Goal: Transaction & Acquisition: Subscribe to service/newsletter

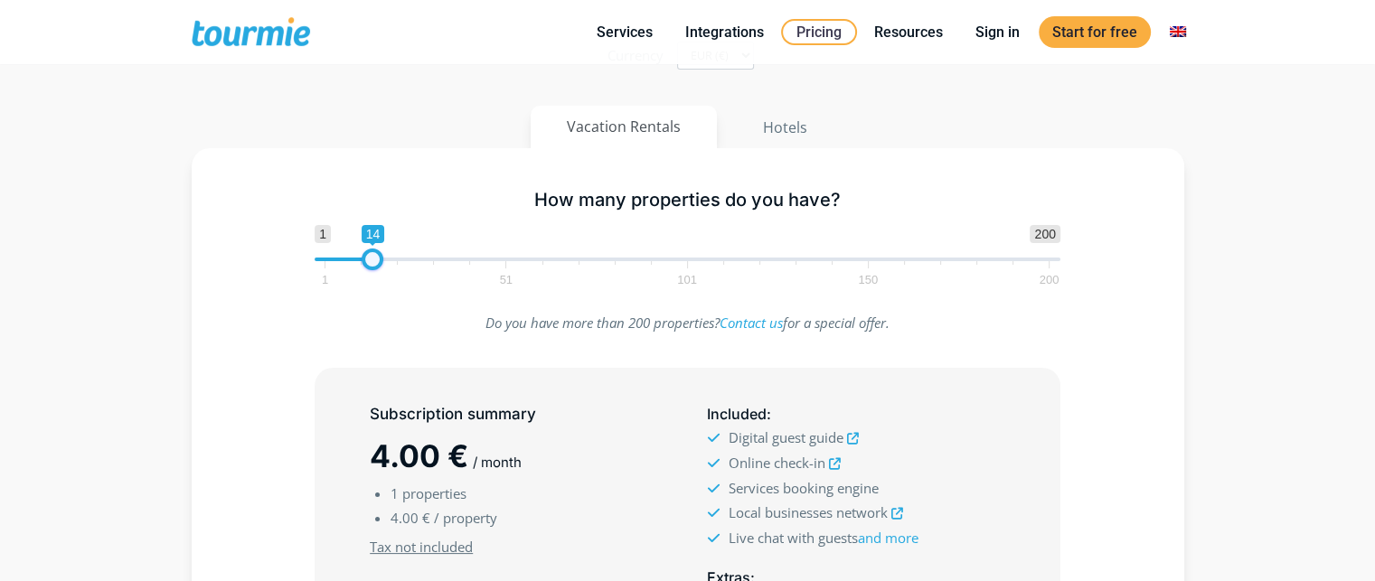
drag, startPoint x: 326, startPoint y: 260, endPoint x: 373, endPoint y: 267, distance: 47.4
click at [373, 267] on span at bounding box center [373, 260] width 22 height 22
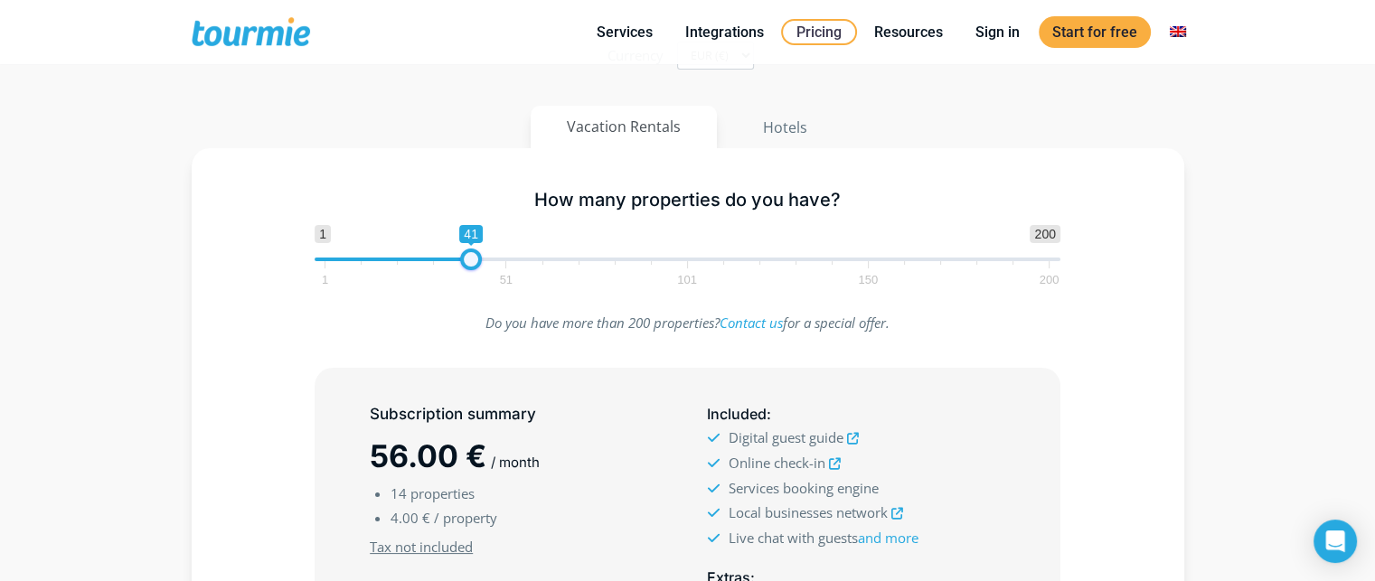
type input "40"
drag, startPoint x: 379, startPoint y: 260, endPoint x: 474, endPoint y: 268, distance: 95.2
click at [474, 268] on span "1 200 0 0 40 1 51 101 150 200" at bounding box center [688, 254] width 746 height 59
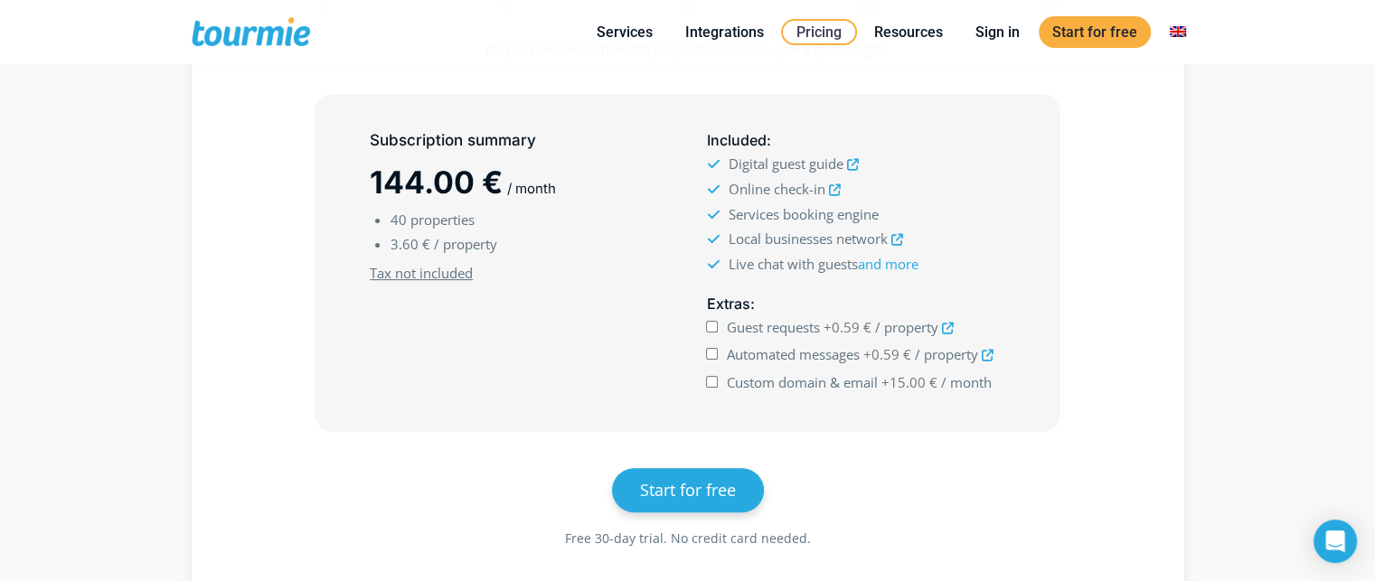
scroll to position [456, 0]
click at [713, 325] on input "Guest requests +0.59 € / property" at bounding box center [712, 327] width 12 height 12
checkbox input "true"
click at [710, 354] on input "Automated messages +0.59 € / property" at bounding box center [712, 354] width 12 height 12
checkbox input "true"
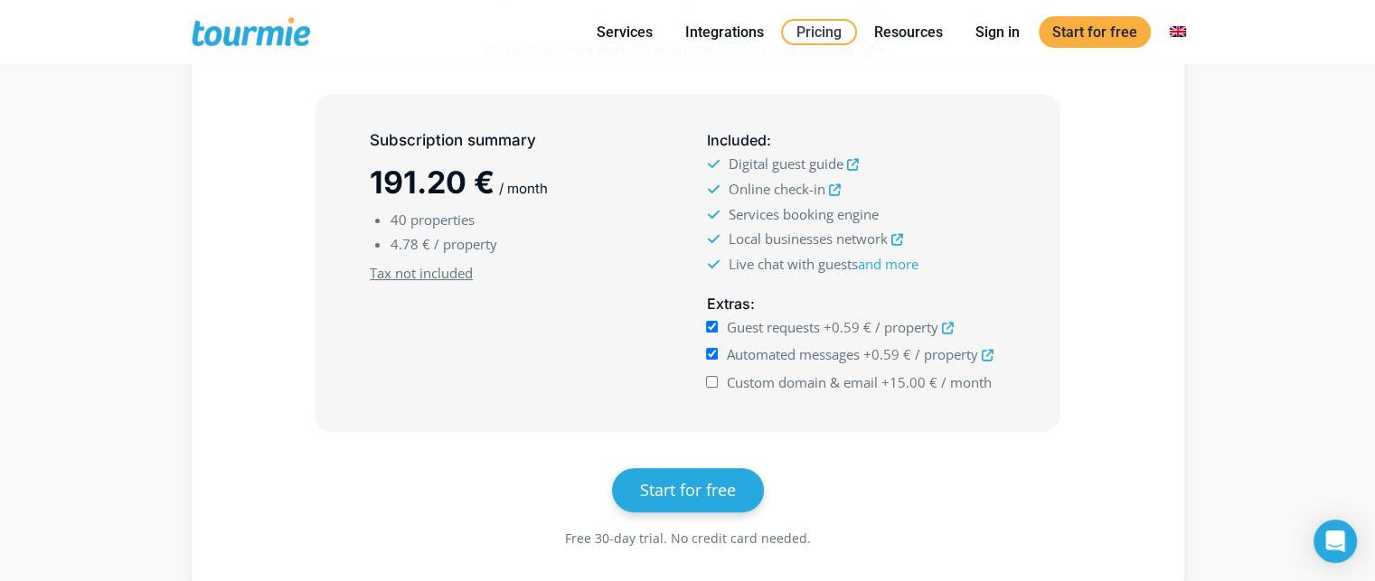
click at [713, 376] on input "Custom domain & email +15.00 € / month" at bounding box center [712, 382] width 12 height 12
checkbox input "true"
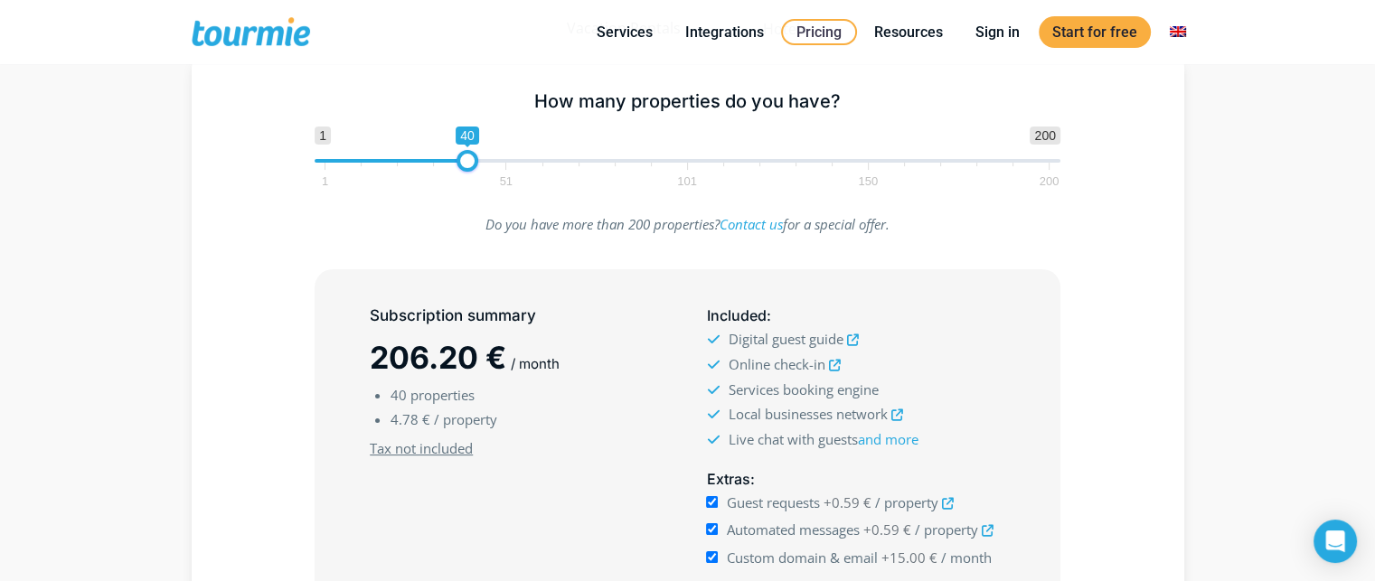
scroll to position [279, 0]
drag, startPoint x: 366, startPoint y: 359, endPoint x: 492, endPoint y: 366, distance: 125.9
click at [492, 366] on div "Subscription summary 206.20 € / month 40 properties 4.78 € / property Minimum s…" at bounding box center [519, 440] width 336 height 282
click at [590, 432] on li "4.78 € / property" at bounding box center [530, 422] width 279 height 24
drag, startPoint x: 390, startPoint y: 419, endPoint x: 416, endPoint y: 420, distance: 26.3
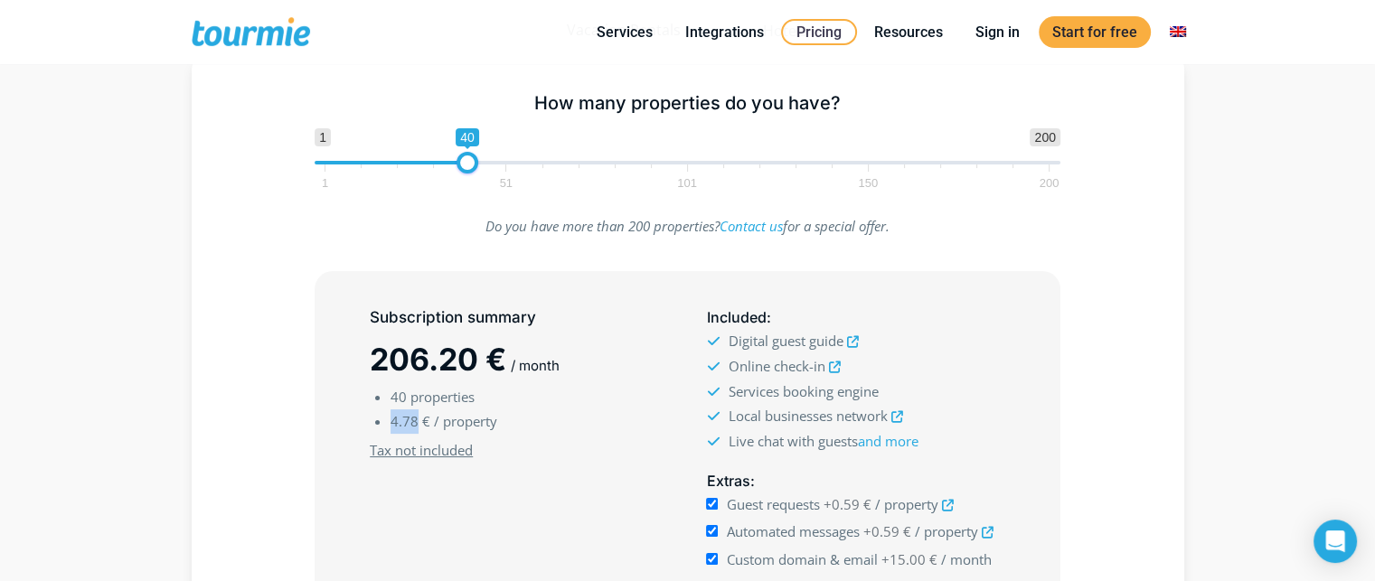
click at [416, 420] on span "4.78 €" at bounding box center [411, 421] width 40 height 18
click at [501, 427] on li "4.78 € / property" at bounding box center [530, 422] width 279 height 24
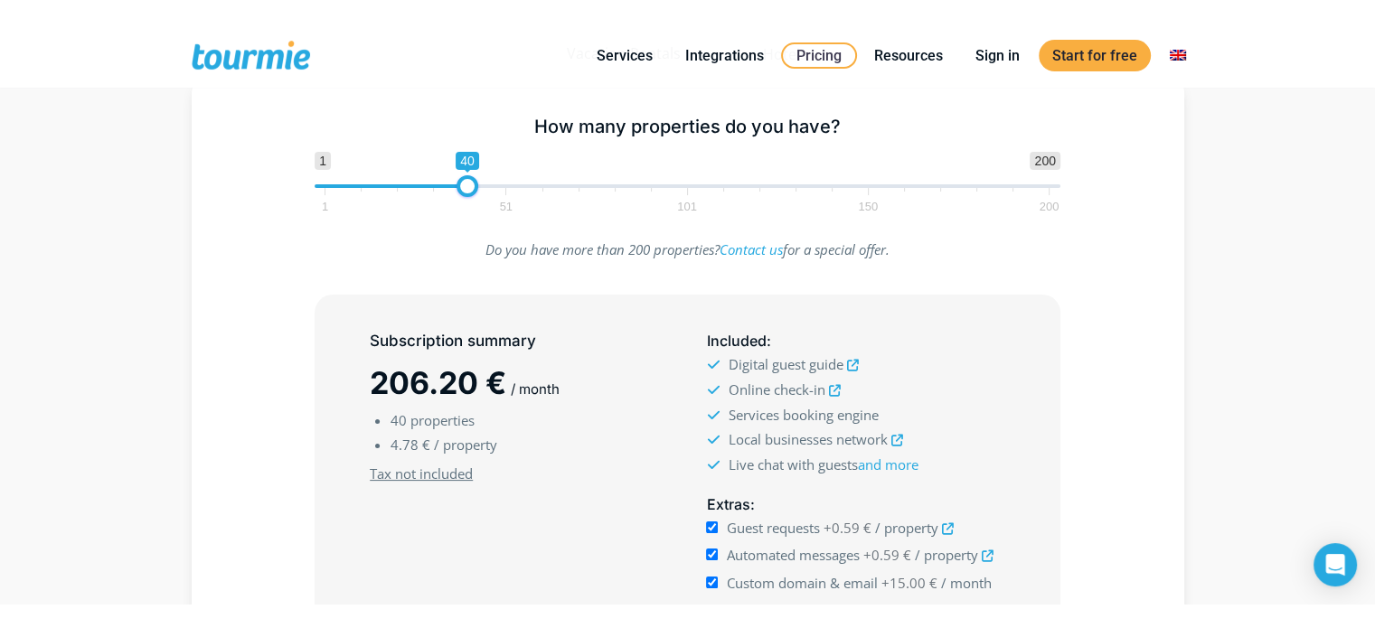
scroll to position [370, 0]
